Goal: Task Accomplishment & Management: Use online tool/utility

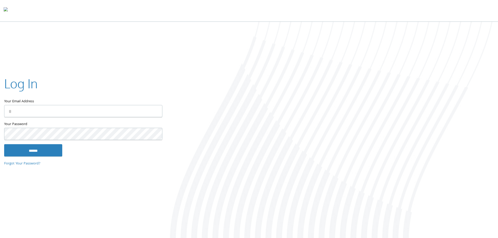
click at [121, 116] on input "Your Email Address" at bounding box center [83, 111] width 158 height 12
type input "**********"
click at [51, 146] on input "******" at bounding box center [33, 150] width 58 height 12
